Goal: Task Accomplishment & Management: Use online tool/utility

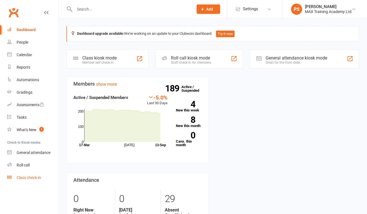
click at [36, 182] on link "Class check-in" at bounding box center [32, 177] width 51 height 12
click at [37, 178] on div "Class check-in" at bounding box center [29, 177] width 24 height 4
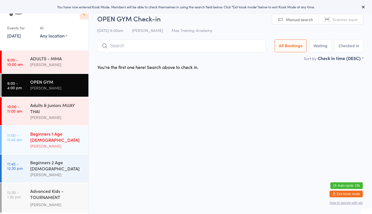
click at [74, 144] on div "Beginners 1 Age 4-7 Matt Parker" at bounding box center [59, 140] width 58 height 28
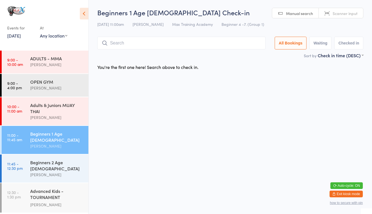
click at [113, 44] on input "search" at bounding box center [181, 43] width 168 height 13
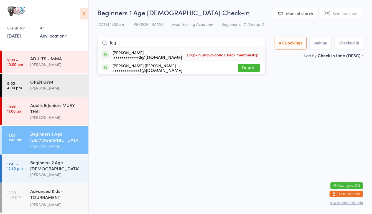
type input "log"
click at [251, 70] on button "Drop in" at bounding box center [249, 68] width 22 height 8
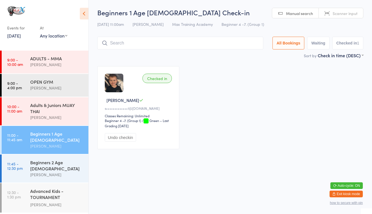
type input "e"
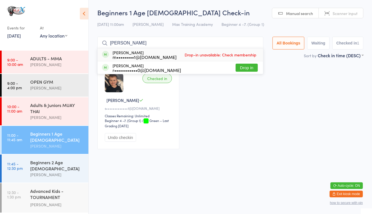
click at [246, 32] on div "Beginners 1 Age 4-7 Check-in 13 Sep 11:00am Matt Parker Max Training Academy Be…" at bounding box center [230, 30] width 266 height 44
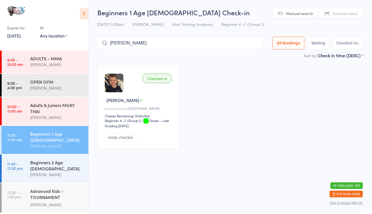
click at [131, 44] on input "[PERSON_NAME]" at bounding box center [180, 43] width 166 height 13
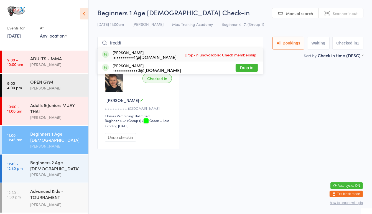
type input "freddi"
click at [247, 68] on button "Drop in" at bounding box center [247, 68] width 22 height 8
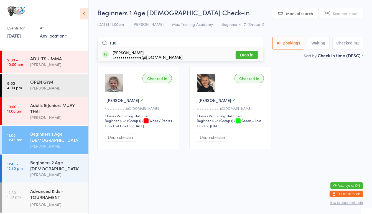
type input "rue"
click at [248, 51] on button "Drop in" at bounding box center [247, 55] width 22 height 8
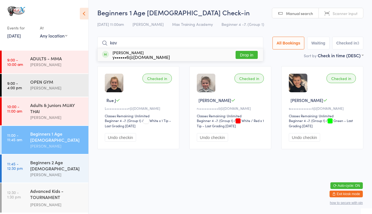
type input "kev"
click at [252, 51] on button "Drop in" at bounding box center [247, 55] width 22 height 8
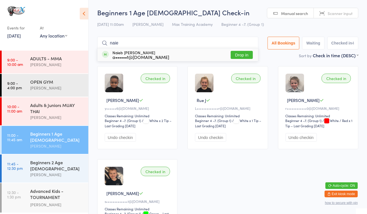
type input "naie"
click at [239, 52] on button "Drop in" at bounding box center [242, 55] width 22 height 8
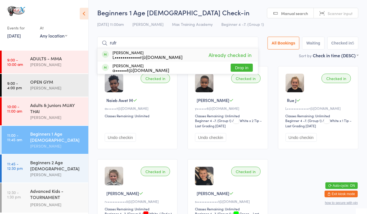
type input "rufr"
click at [245, 71] on button "Drop in" at bounding box center [242, 68] width 22 height 8
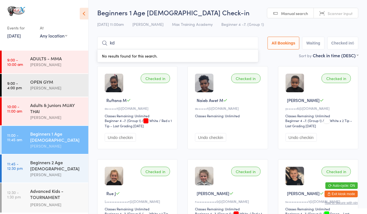
type input "k"
type input "ke"
click at [154, 52] on div "Kevin Yonas y••••••6@gmail.com" at bounding box center [141, 54] width 57 height 9
type input "ash"
click at [236, 53] on button "Drop in" at bounding box center [242, 55] width 22 height 8
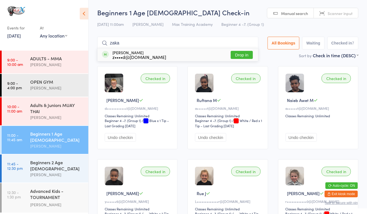
type input "zaka"
click at [237, 57] on button "Drop in" at bounding box center [242, 55] width 22 height 8
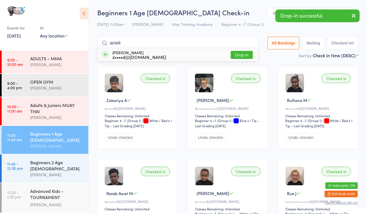
type input "ameli"
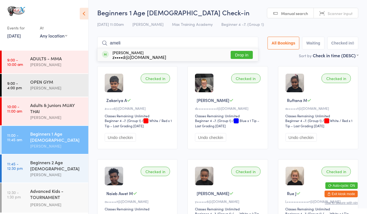
click at [237, 59] on div "Amelia Ahmed z••••d@outlook.com Drop in" at bounding box center [178, 54] width 161 height 13
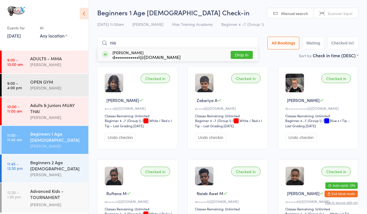
type input "nia"
click at [236, 52] on button "Drop in" at bounding box center [242, 55] width 22 height 8
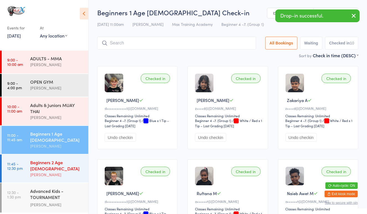
click at [26, 168] on link "11:45 - 12:30 pm Beginners 2 Age [DEMOGRAPHIC_DATA] [PERSON_NAME]" at bounding box center [45, 168] width 87 height 28
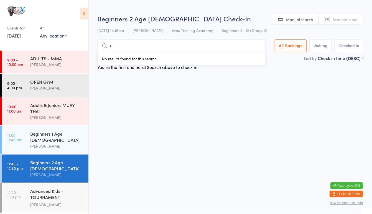
type input "ra"
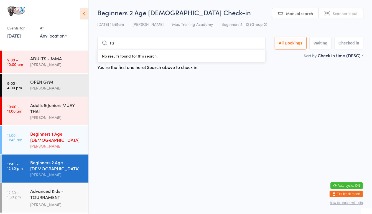
click at [60, 143] on div "[PERSON_NAME]" at bounding box center [57, 146] width 54 height 6
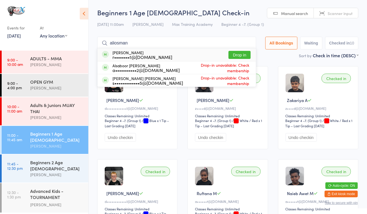
type input "aliosman"
click at [241, 52] on button "Drop in" at bounding box center [240, 55] width 22 height 8
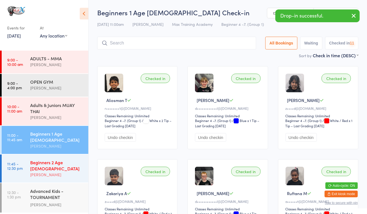
click at [64, 171] on div "[PERSON_NAME]" at bounding box center [57, 174] width 54 height 6
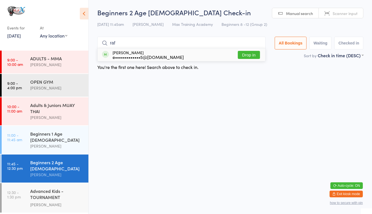
type input "raf"
click at [247, 52] on button "Drop in" at bounding box center [249, 55] width 22 height 8
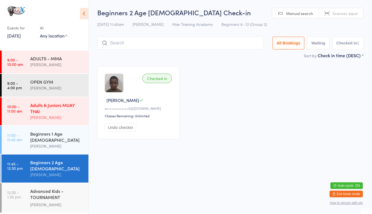
click at [30, 113] on div "Adults & Juniors MUAY THAI" at bounding box center [57, 108] width 54 height 12
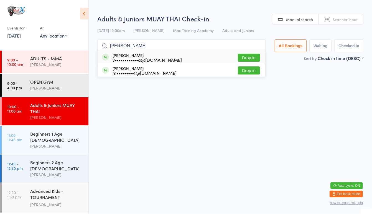
type input "molly"
click at [248, 72] on button "Drop in" at bounding box center [249, 70] width 22 height 8
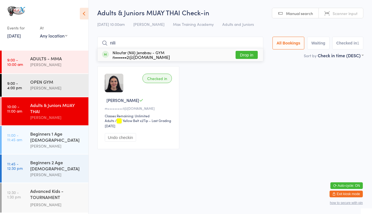
type input "nili"
click at [147, 51] on div "Niloufar (Nili) Jenabau - GYM n••••••2@gmail.com" at bounding box center [141, 54] width 57 height 9
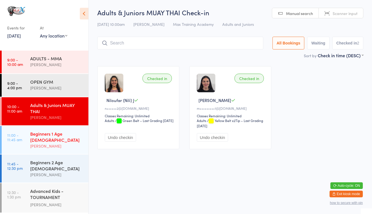
click at [57, 136] on div "Beginners 1 Age [DEMOGRAPHIC_DATA]" at bounding box center [57, 136] width 54 height 12
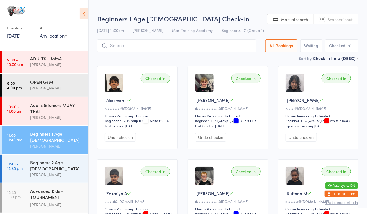
click at [148, 43] on input "search" at bounding box center [176, 45] width 159 height 13
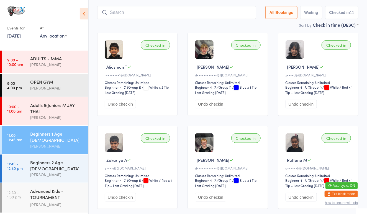
scroll to position [40, 0]
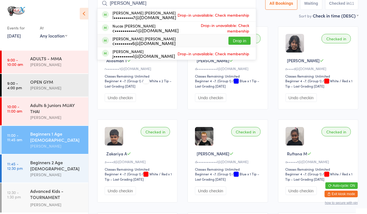
type input "lucas"
click at [235, 40] on button "Drop in" at bounding box center [240, 41] width 22 height 8
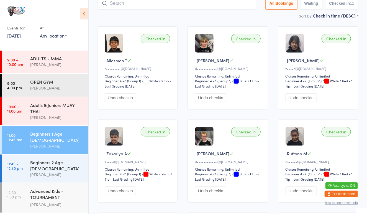
scroll to position [37, 0]
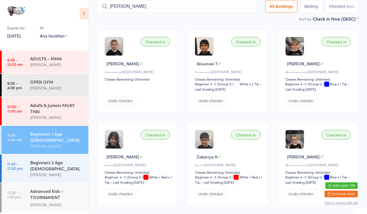
type input "thomas"
click at [22, 156] on link "11:45 - 12:30 pm Beginners 2 Age [DEMOGRAPHIC_DATA] [PERSON_NAME]" at bounding box center [45, 168] width 87 height 28
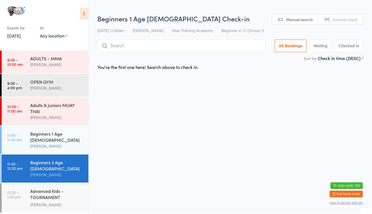
click at [121, 44] on input "search" at bounding box center [181, 45] width 168 height 13
type input "thomas"
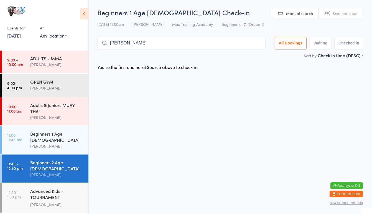
click at [29, 162] on link "11:45 - 12:30 pm Beginners 2 Age [DEMOGRAPHIC_DATA] [PERSON_NAME]" at bounding box center [45, 168] width 87 height 28
click at [12, 154] on link "11:45 - 12:30 pm Beginners 2 Age [DEMOGRAPHIC_DATA] [PERSON_NAME]" at bounding box center [45, 168] width 87 height 28
click at [207, 44] on input "thomas" at bounding box center [181, 43] width 168 height 13
type input "t"
click at [54, 160] on div "Beginners 2 Age [DEMOGRAPHIC_DATA]" at bounding box center [57, 165] width 54 height 12
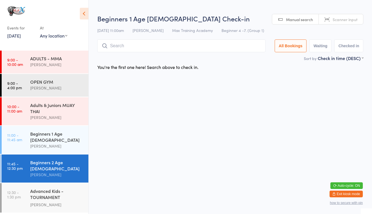
click at [132, 48] on input "search" at bounding box center [181, 45] width 168 height 13
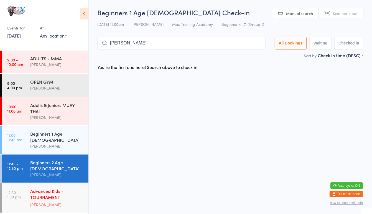
type input "[PERSON_NAME]"
click at [66, 187] on div "Advanced Kids - TOURNAMENT PREPARATION" at bounding box center [57, 194] width 54 height 14
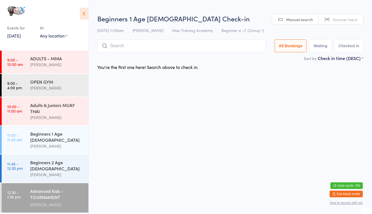
click at [133, 47] on input "search" at bounding box center [181, 45] width 168 height 13
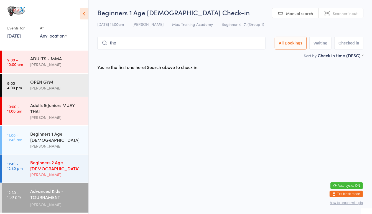
type input "tho"
click at [59, 159] on div "Beginners 2 Age [DEMOGRAPHIC_DATA]" at bounding box center [57, 165] width 54 height 12
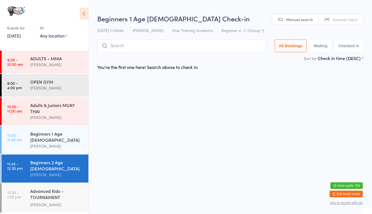
click at [131, 47] on input "search" at bounding box center [181, 45] width 168 height 13
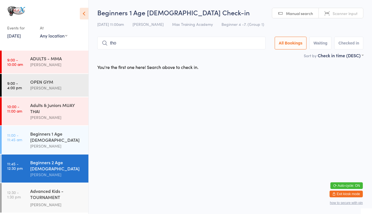
type input "[PERSON_NAME]"
click at [37, 128] on div "Beginners 1 Age 4-7 Matt Parker" at bounding box center [59, 140] width 58 height 28
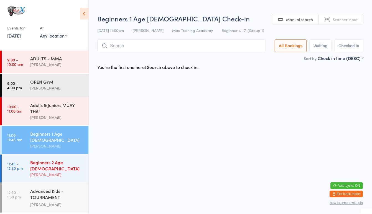
click at [42, 159] on div "Beginners 2 Age [DEMOGRAPHIC_DATA]" at bounding box center [57, 165] width 54 height 12
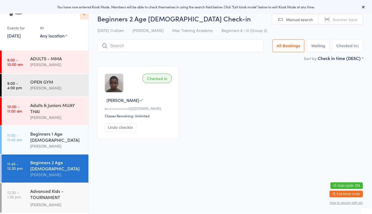
click at [49, 171] on div "[PERSON_NAME]" at bounding box center [57, 174] width 54 height 6
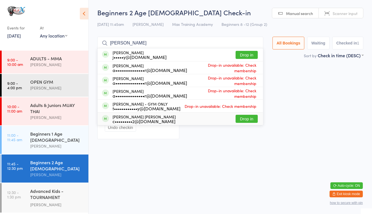
type input "[PERSON_NAME]"
click at [244, 119] on button "Drop in" at bounding box center [247, 119] width 22 height 8
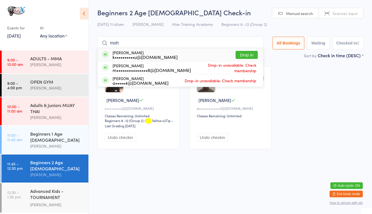
type input "moh"
click at [242, 52] on button "Drop in" at bounding box center [247, 55] width 22 height 8
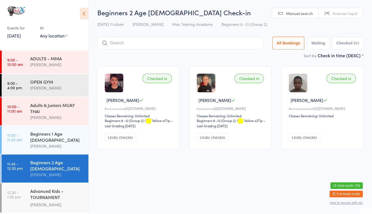
click at [238, 43] on input "search" at bounding box center [180, 43] width 166 height 13
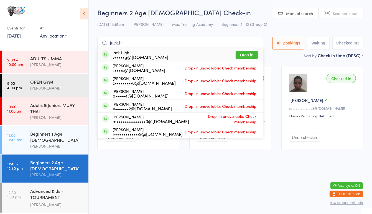
type input "jack.h"
click at [211, 53] on div "Jack High v•••••g@[DOMAIN_NAME] Drop in" at bounding box center [181, 54] width 166 height 13
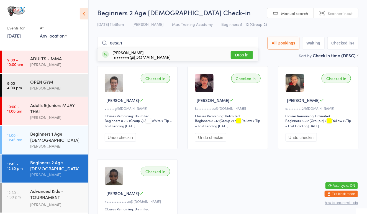
type input "eesah"
click at [240, 55] on button "Drop in" at bounding box center [242, 55] width 22 height 8
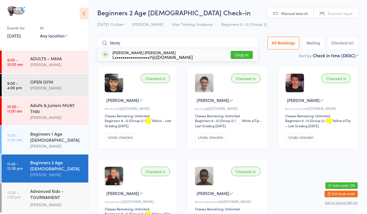
type input "lacey"
click at [250, 53] on button "Drop in" at bounding box center [242, 55] width 22 height 8
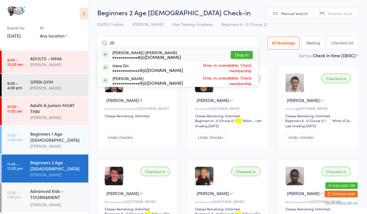
type input "dil"
click at [153, 55] on div "s••••••••••••8@[DOMAIN_NAME]" at bounding box center [147, 57] width 69 height 4
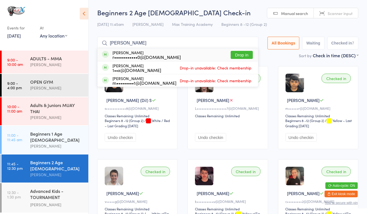
type input "[PERSON_NAME]"
click at [236, 52] on button "Drop in" at bounding box center [242, 55] width 22 height 8
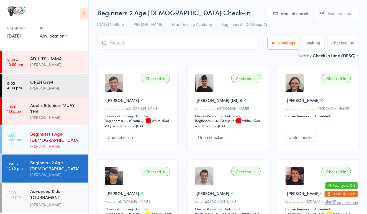
click at [30, 143] on link "11:00 - 11:45 am Beginners 1 Age [DEMOGRAPHIC_DATA] [PERSON_NAME]" at bounding box center [45, 140] width 87 height 28
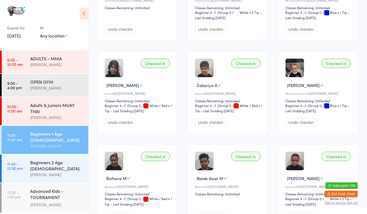
scroll to position [108, 0]
click at [44, 159] on div "Beginners 2 Age [DEMOGRAPHIC_DATA]" at bounding box center [57, 165] width 54 height 12
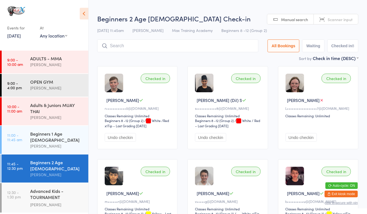
click at [161, 49] on input "search" at bounding box center [177, 45] width 161 height 13
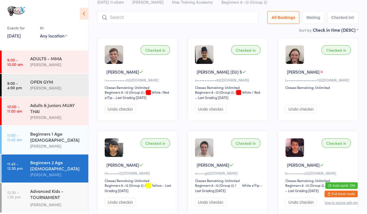
scroll to position [40, 0]
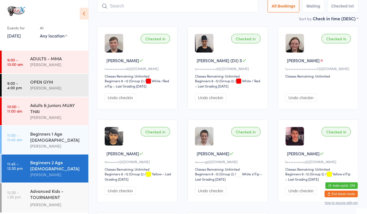
click at [161, 49] on main "Beginners 2 Age [DEMOGRAPHIC_DATA] Check-in [DATE] 11:45am [PERSON_NAME] Max Tr…" at bounding box center [228, 137] width 262 height 326
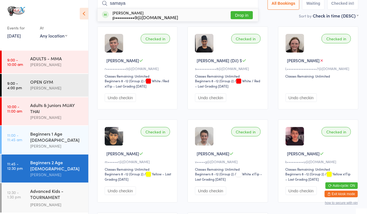
type input "samaya"
click at [245, 14] on button "Drop in" at bounding box center [242, 15] width 22 height 8
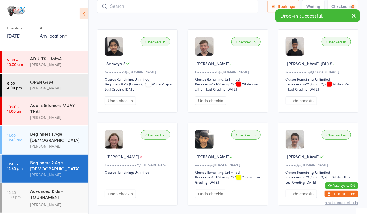
click at [246, 19] on div "Sort by Check in time (DESC) First name (ASC) First name (DESC) Last name (ASC)…" at bounding box center [228, 19] width 262 height 6
click at [208, 12] on input "search" at bounding box center [177, 6] width 161 height 13
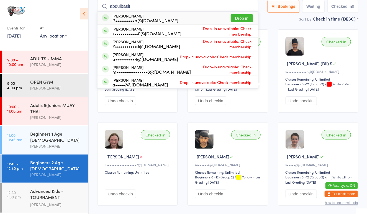
type input "abdulbasit"
click at [244, 19] on button "Drop in" at bounding box center [242, 18] width 22 height 8
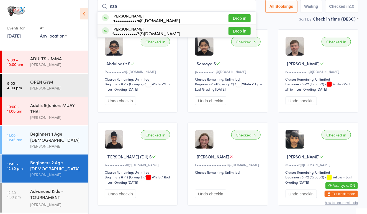
type input "aza"
click at [240, 29] on button "Drop in" at bounding box center [240, 31] width 22 height 8
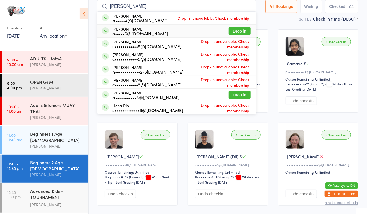
type input "[PERSON_NAME]"
click at [167, 31] on div "[PERSON_NAME] o•••••0@[DOMAIN_NAME] Drop in" at bounding box center [177, 31] width 159 height 12
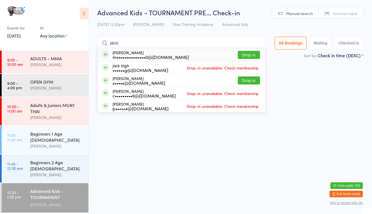
type input "jaco"
click at [250, 55] on button "Drop in" at bounding box center [249, 55] width 22 height 8
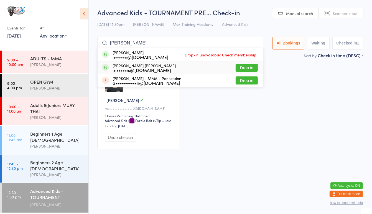
type input "[PERSON_NAME]"
click at [246, 65] on button "Drop in" at bounding box center [247, 68] width 22 height 8
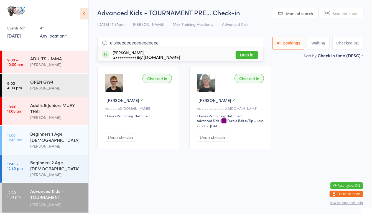
type input "elsieeeeeeeeeeeeeeeee"
click at [250, 50] on div "[PERSON_NAME] a•••••••••••9@[DOMAIN_NAME] Drop in" at bounding box center [181, 54] width 166 height 13
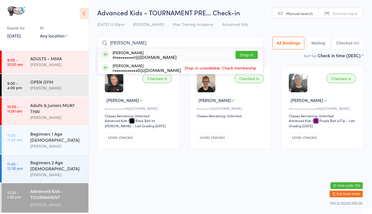
type input "[PERSON_NAME]"
click at [240, 52] on button "Drop in" at bounding box center [247, 55] width 22 height 8
